Goal: Obtain resource: Download file/media

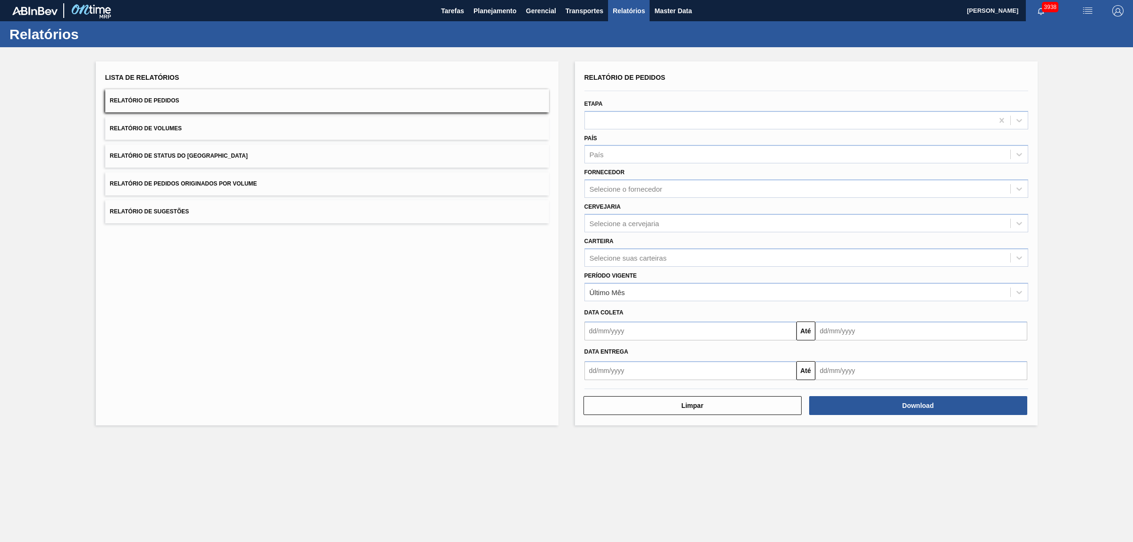
click at [208, 178] on button "Relatório de Pedidos Originados por Volume" at bounding box center [327, 183] width 444 height 23
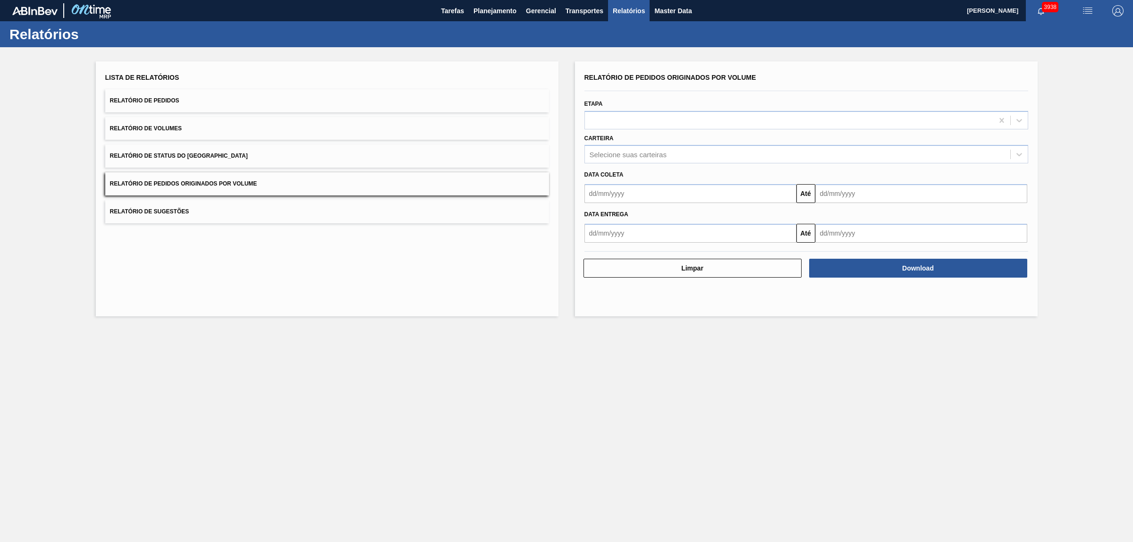
click at [654, 167] on div "Data coleta" at bounding box center [807, 174] width 452 height 16
click at [650, 162] on div "Selecione suas carteiras" at bounding box center [807, 154] width 444 height 18
type input "vidro"
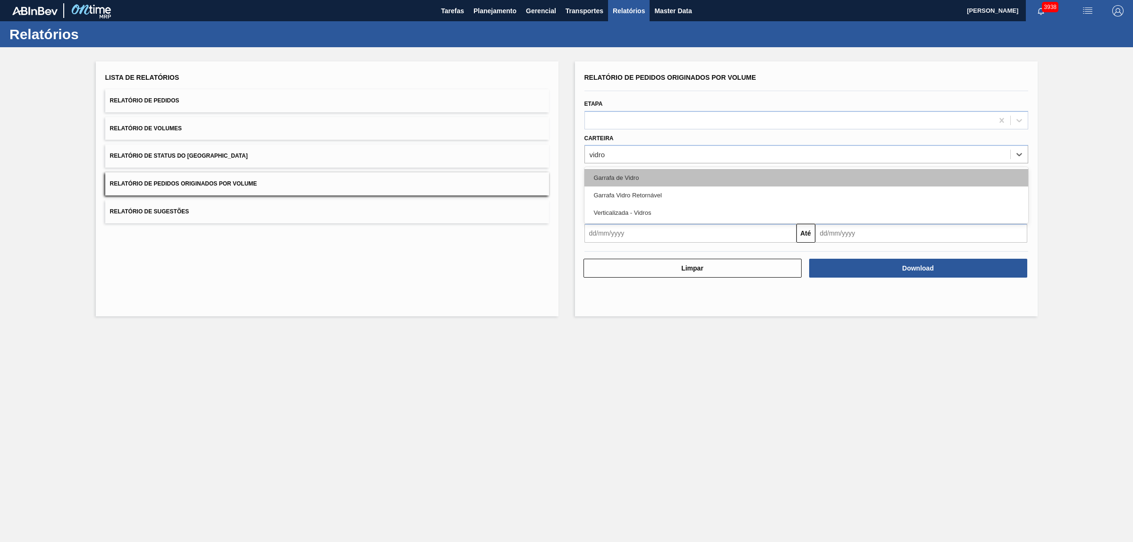
click at [640, 175] on div "Garrafa de Vidro" at bounding box center [807, 177] width 444 height 17
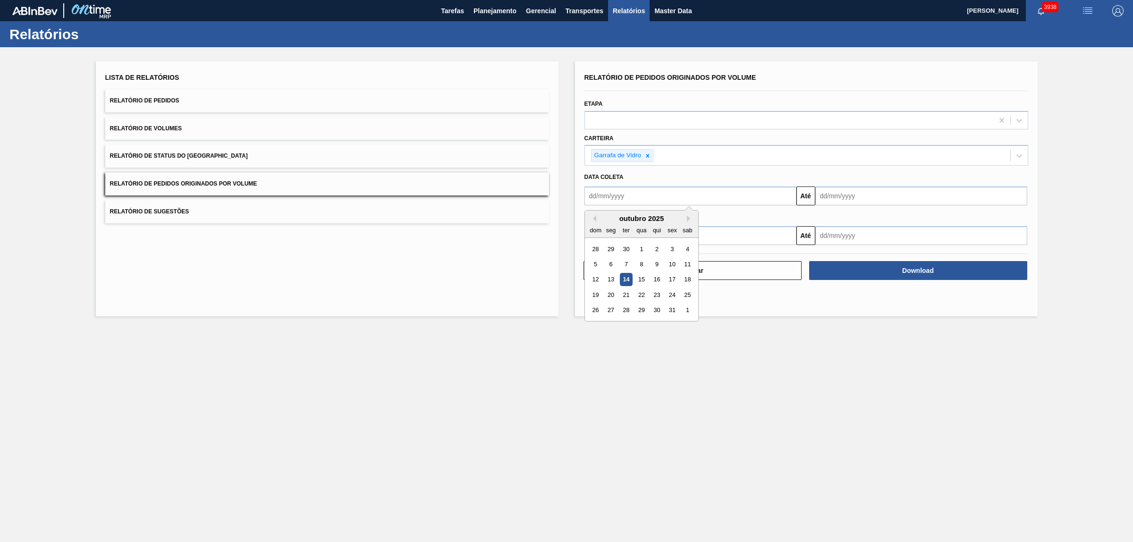
drag, startPoint x: 645, startPoint y: 186, endPoint x: 641, endPoint y: 194, distance: 9.1
click at [645, 187] on input "text" at bounding box center [691, 196] width 212 height 19
click at [646, 250] on div "1" at bounding box center [641, 249] width 13 height 13
type input "[DATE]"
click at [862, 210] on div "Data Entrega" at bounding box center [807, 217] width 452 height 14
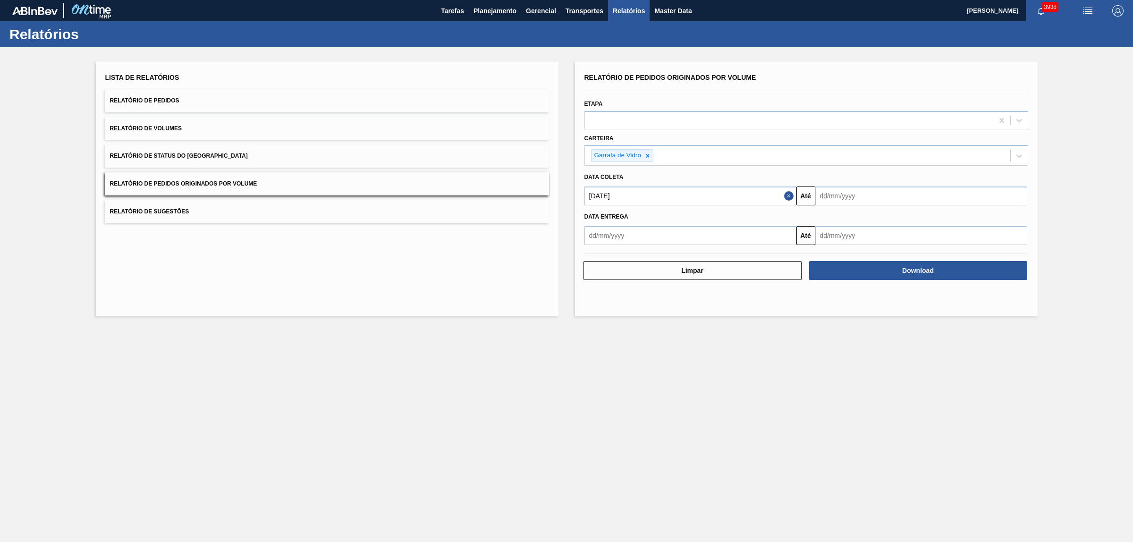
click at [867, 187] on input "text" at bounding box center [922, 196] width 212 height 19
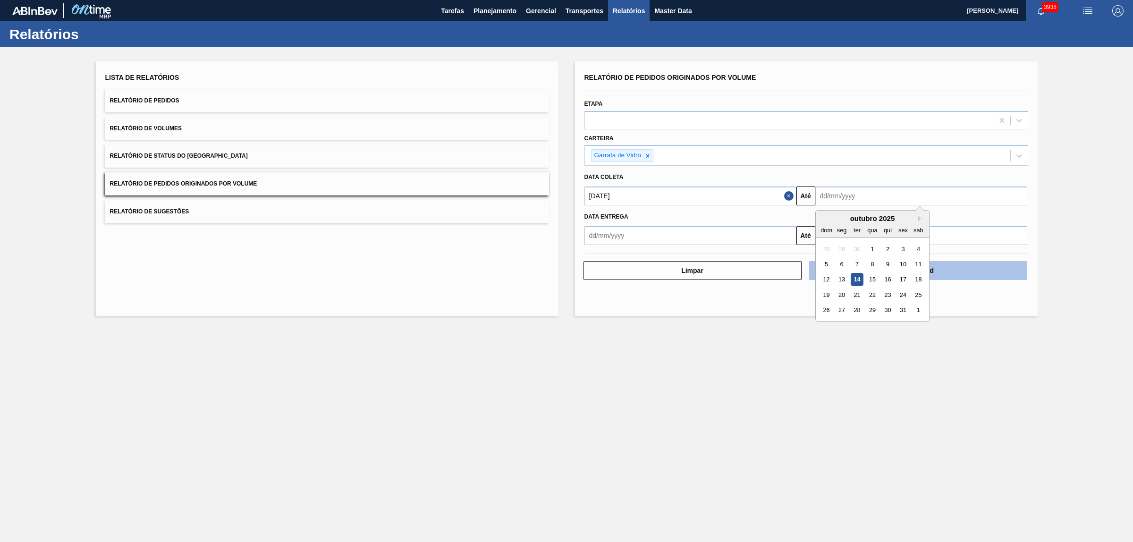
drag, startPoint x: 873, startPoint y: 281, endPoint x: 877, endPoint y: 278, distance: 5.0
click at [873, 281] on div "15" at bounding box center [872, 279] width 13 height 13
type input "[DATE]"
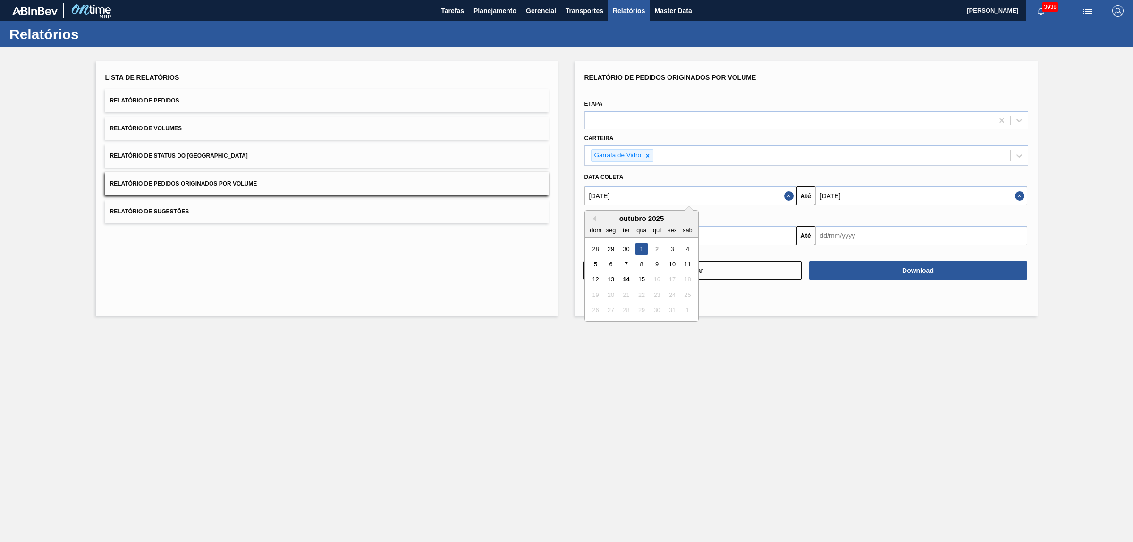
click at [641, 202] on input "[DATE]" at bounding box center [691, 196] width 212 height 19
click at [893, 338] on main "Tarefas Planejamento Gerencial Transportes Relatórios Master Data [PERSON_NAME]…" at bounding box center [566, 271] width 1133 height 542
click at [605, 197] on input "[DATE]" at bounding box center [691, 196] width 212 height 19
click at [593, 218] on button "Previous Month" at bounding box center [593, 218] width 7 height 7
click at [614, 246] on div "1" at bounding box center [611, 249] width 13 height 13
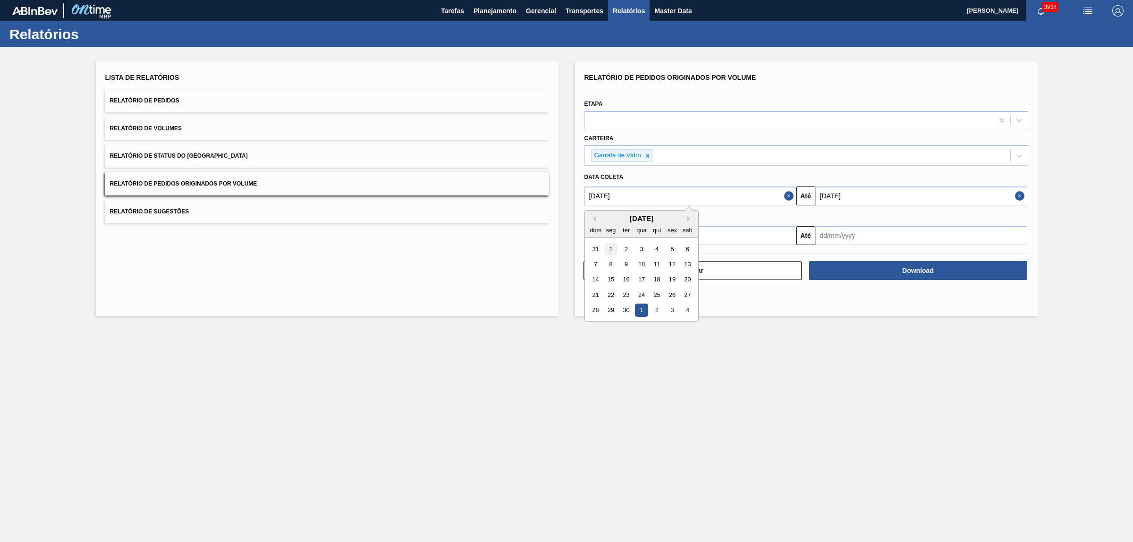
type input "[DATE]"
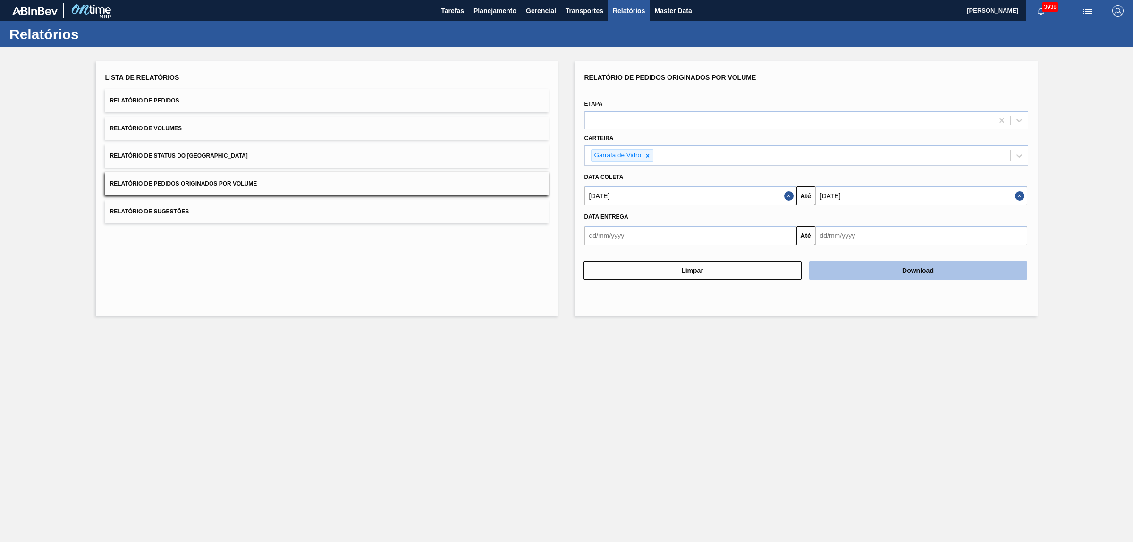
click at [882, 270] on button "Download" at bounding box center [918, 270] width 218 height 19
